Goal: Information Seeking & Learning: Learn about a topic

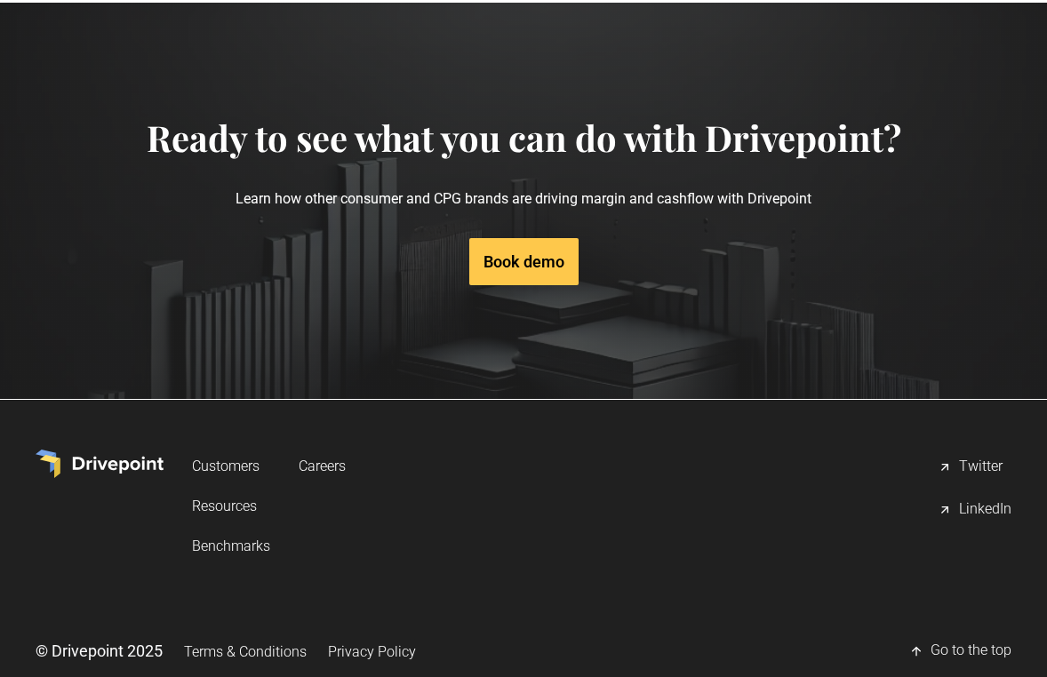
scroll to position [5525, 0]
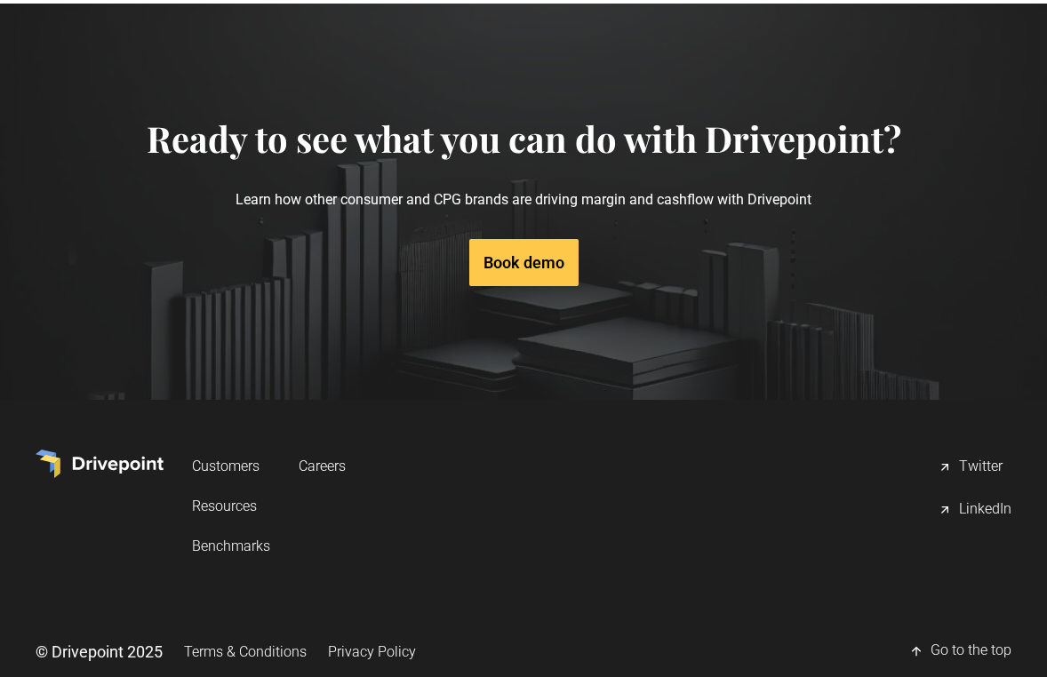
click at [234, 490] on link "Resources" at bounding box center [231, 506] width 78 height 33
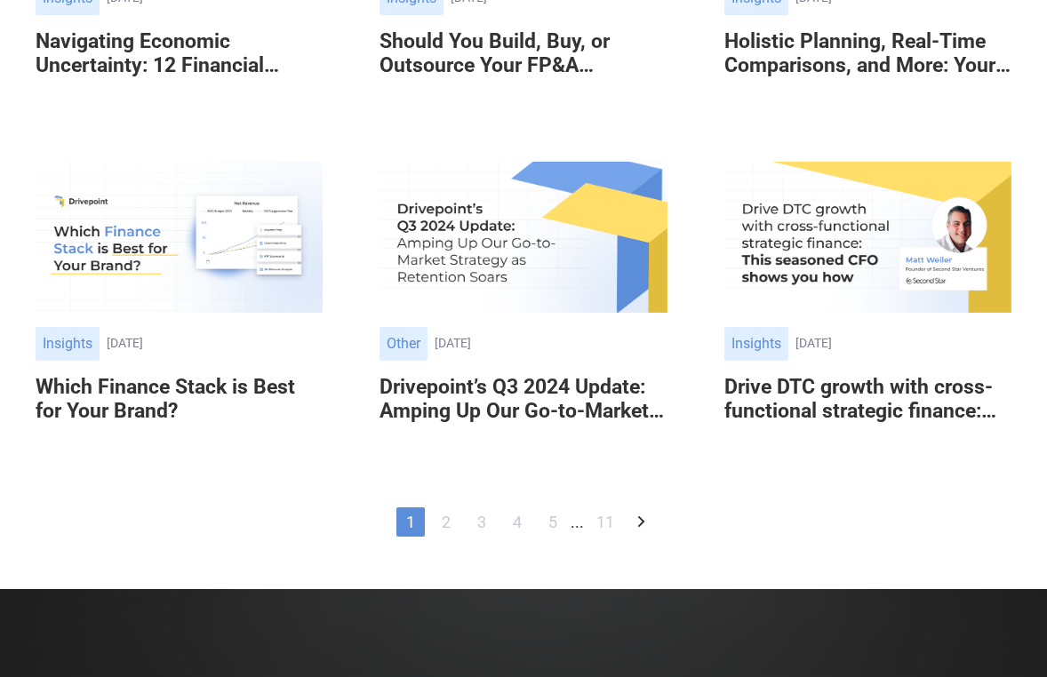
scroll to position [1172, 0]
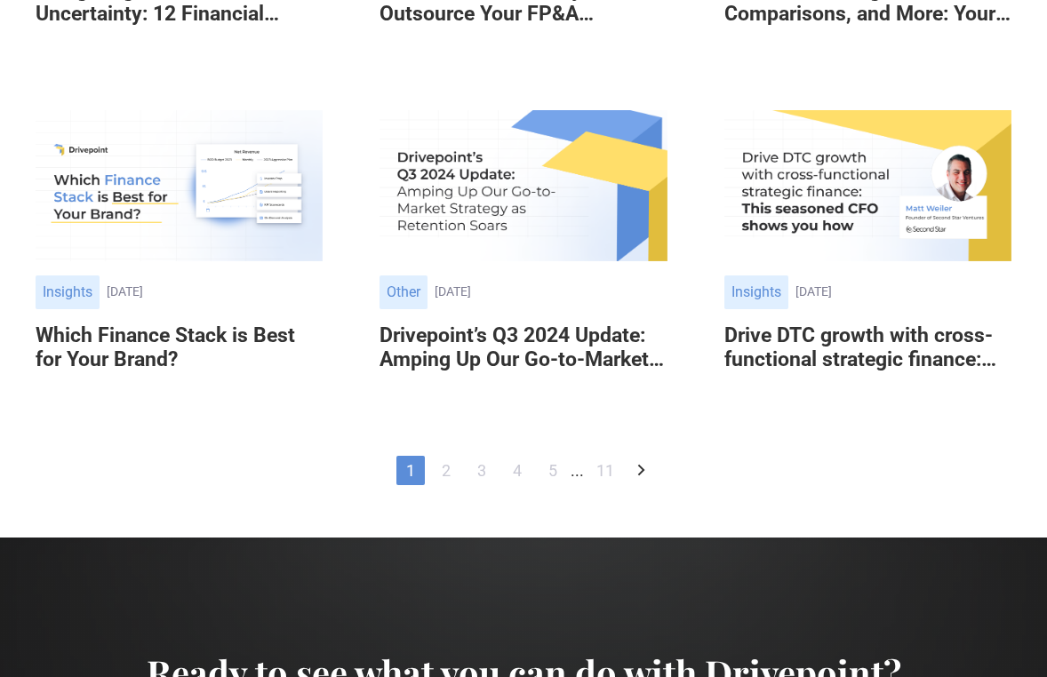
click at [449, 461] on link "2" at bounding box center [446, 470] width 28 height 29
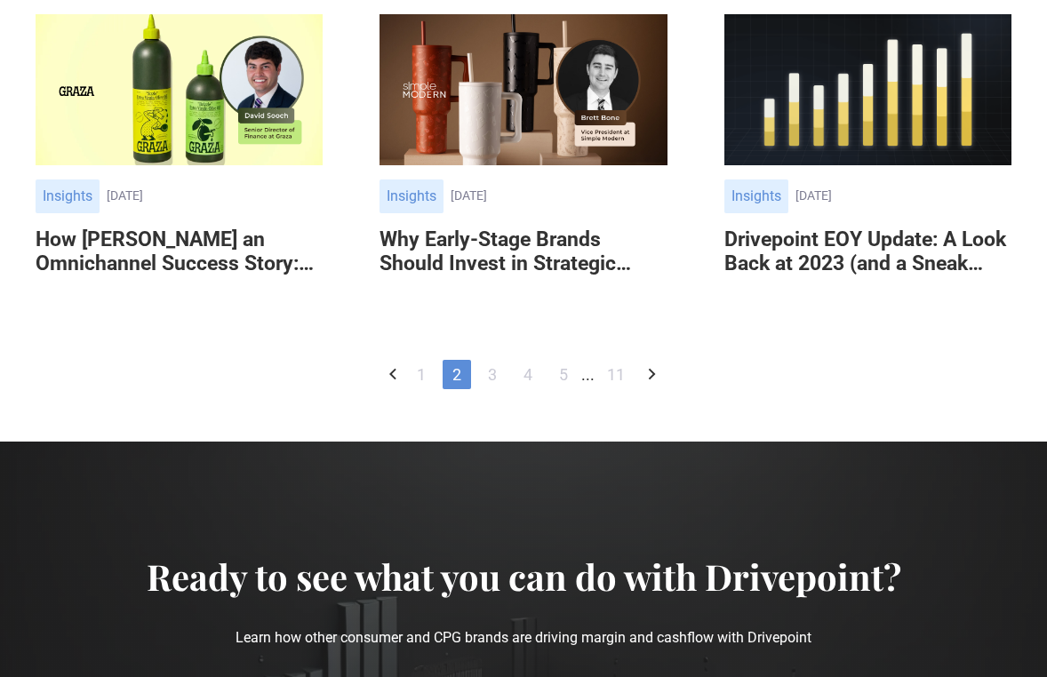
scroll to position [801, 0]
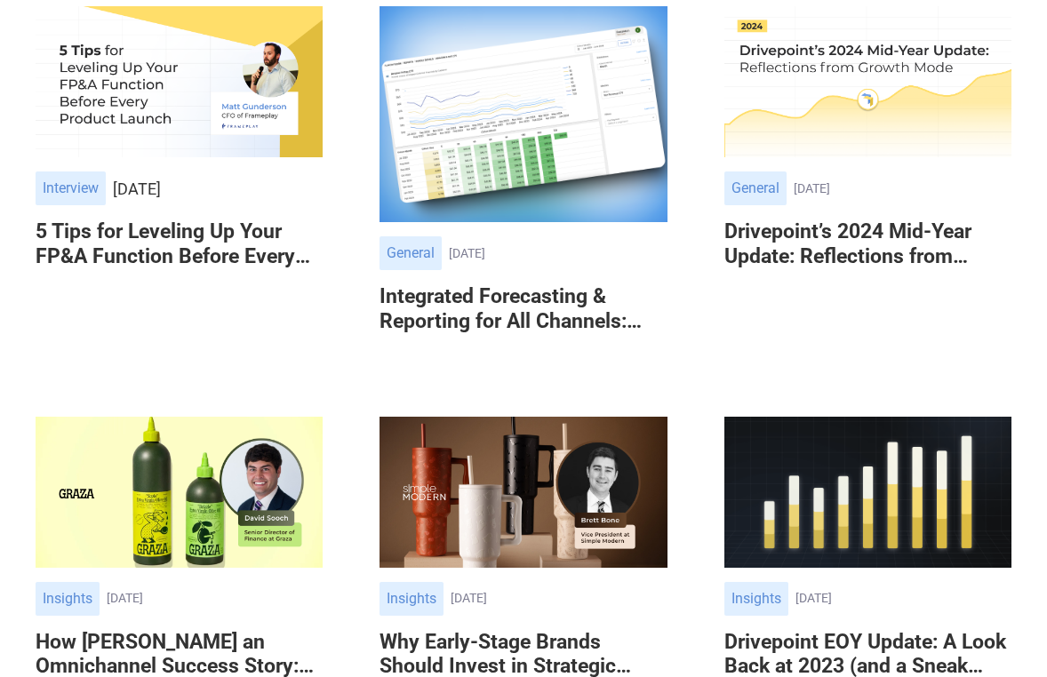
click at [505, 221] on img at bounding box center [523, 113] width 287 height 215
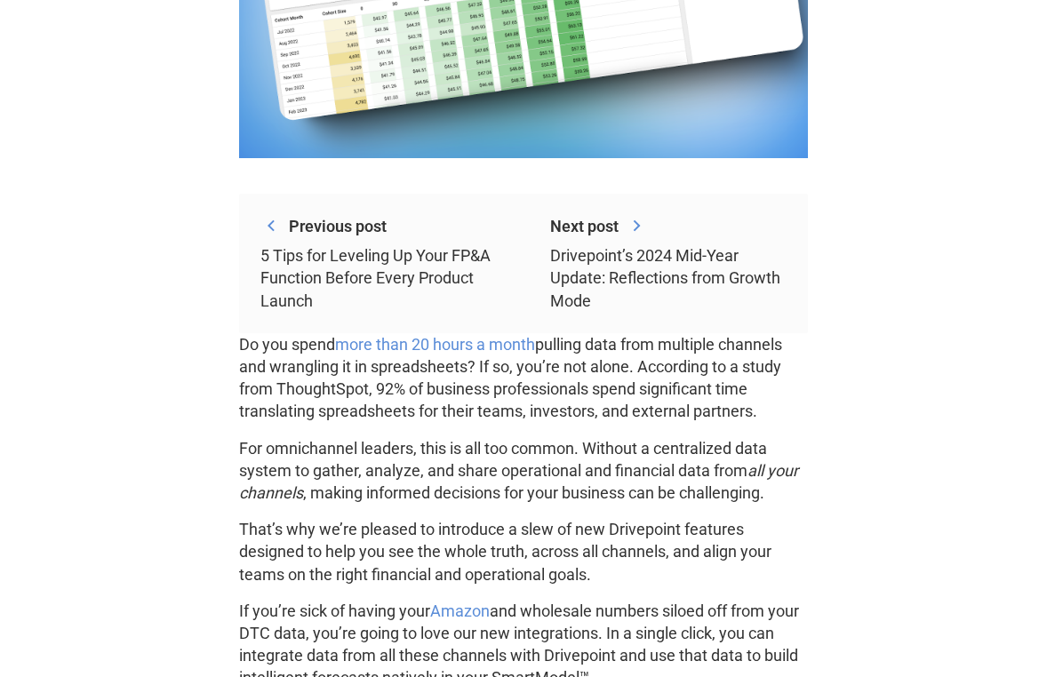
scroll to position [849, 0]
